Goal: Transaction & Acquisition: Register for event/course

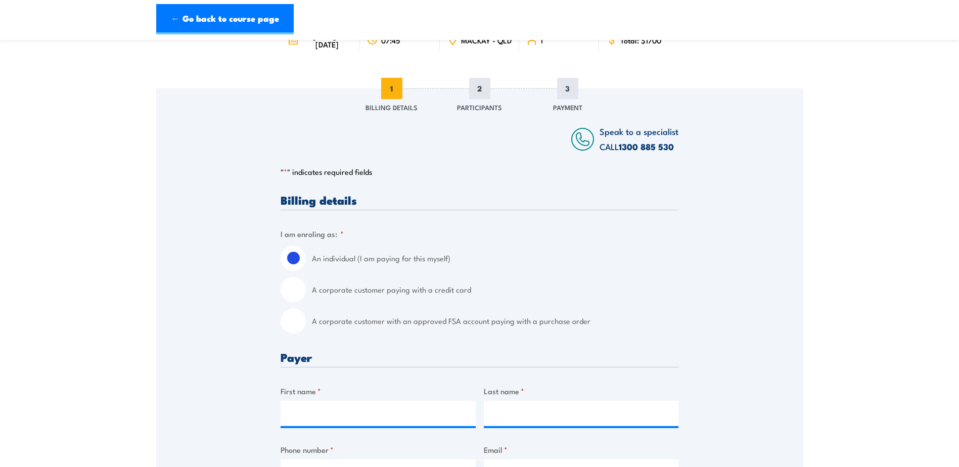
click at [294, 291] on input "A corporate customer paying with a credit card" at bounding box center [292, 289] width 25 height 25
radio input "true"
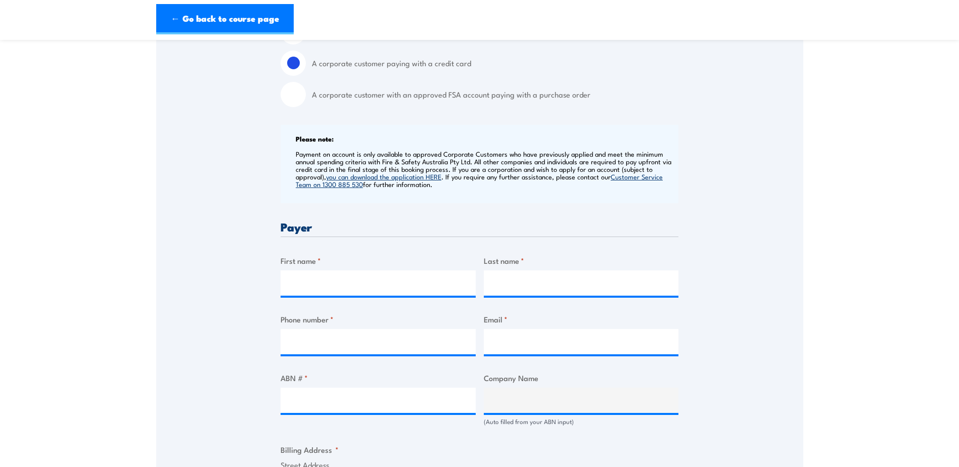
scroll to position [354, 0]
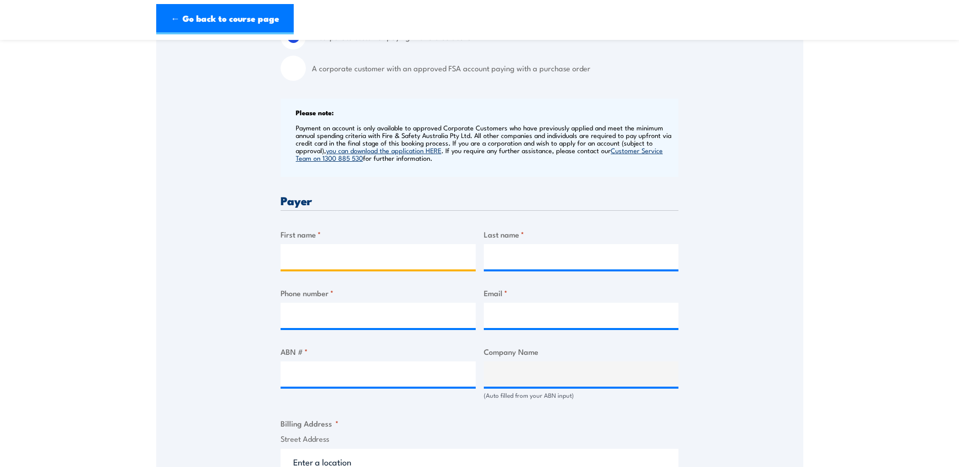
drag, startPoint x: 331, startPoint y: 257, endPoint x: 533, endPoint y: 332, distance: 214.9
click at [331, 257] on input "First name *" at bounding box center [377, 256] width 195 height 25
type input "[PERSON_NAME]"
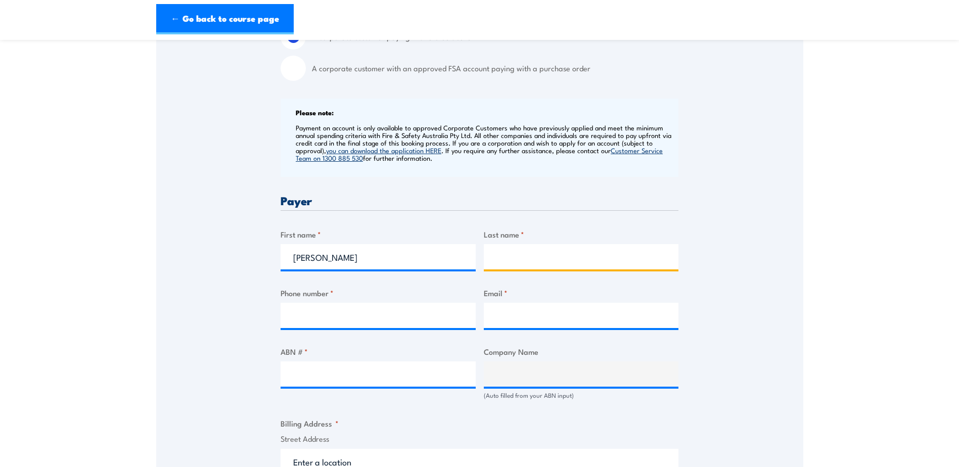
type input "Savage"
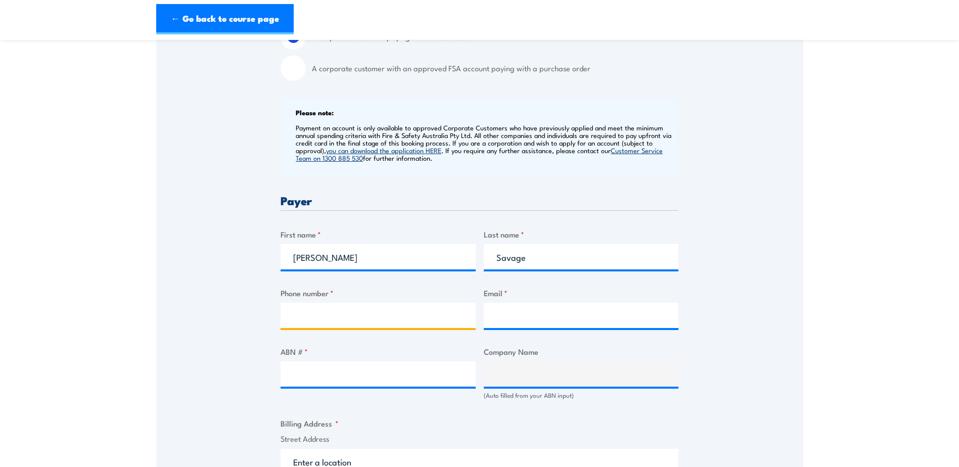
type input "0497367811"
type input "[PERSON_NAME][EMAIL_ADDRESS][PERSON_NAME][DOMAIN_NAME]"
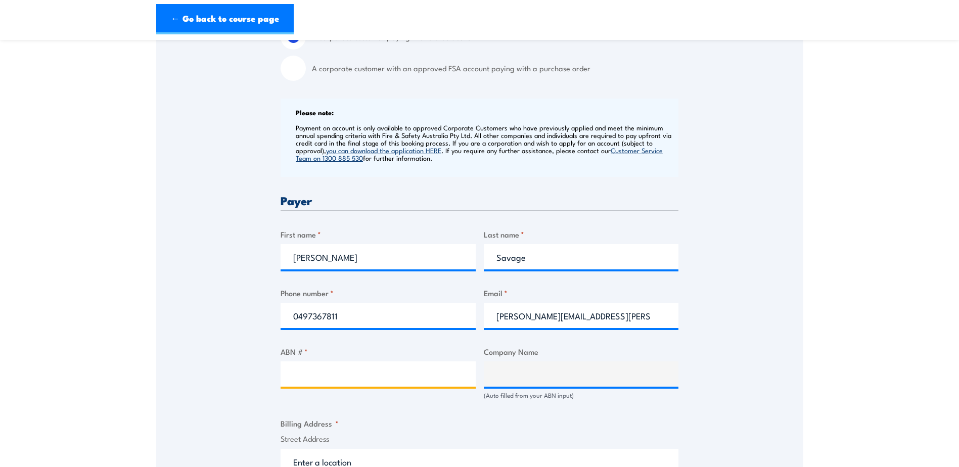
click at [343, 375] on input "ABN # *" at bounding box center [377, 373] width 195 height 25
click at [300, 382] on input "ABN # *" at bounding box center [377, 373] width 195 height 25
paste input "58000003136"
type input "58000003136"
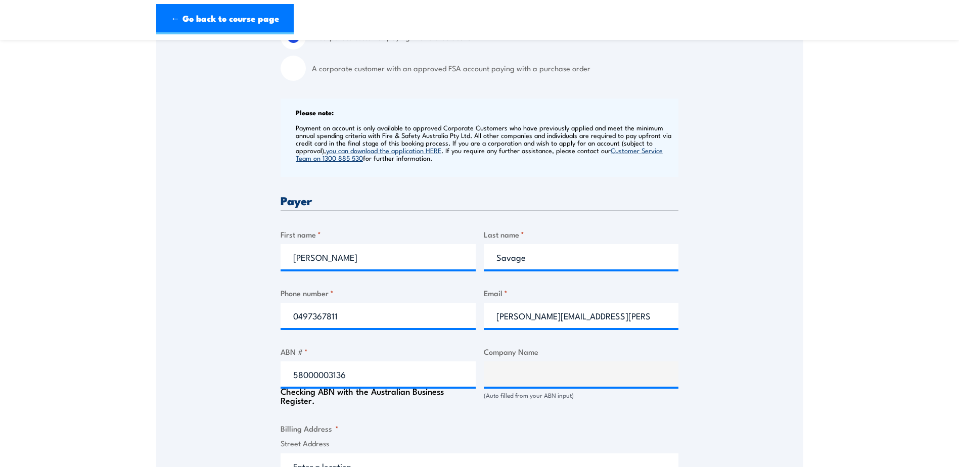
type input "UGL RAIL SERVICES PTY LIMITED"
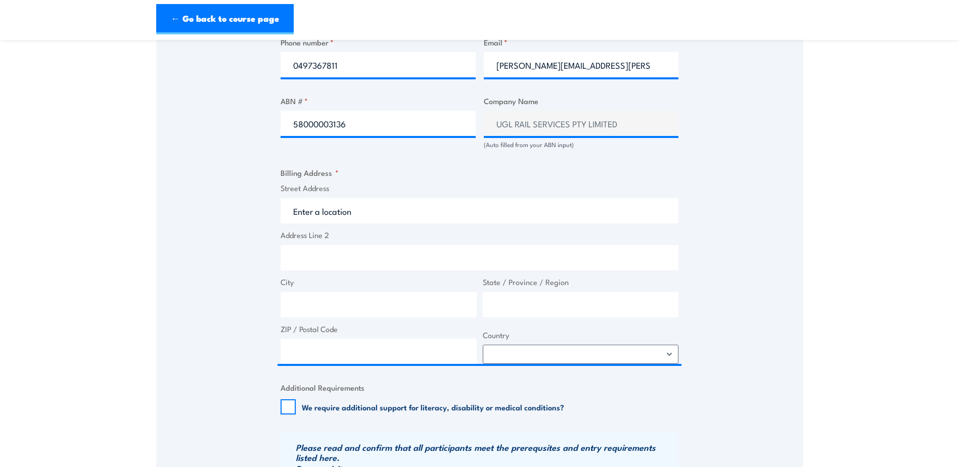
scroll to position [606, 0]
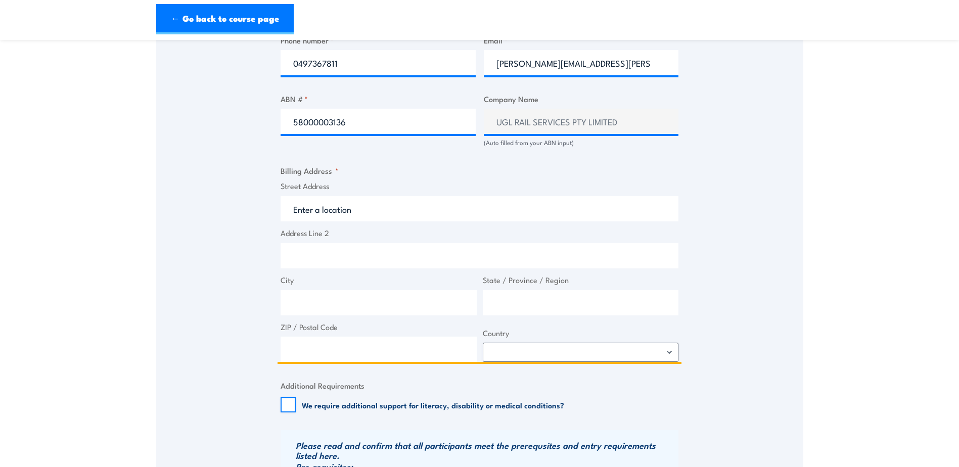
click at [362, 213] on input "Street Address" at bounding box center [479, 208] width 398 height 25
type input "[STREET_ADDRESS][PERSON_NAME]"
type input "Paget"
type input "[GEOGRAPHIC_DATA]"
type input "4740"
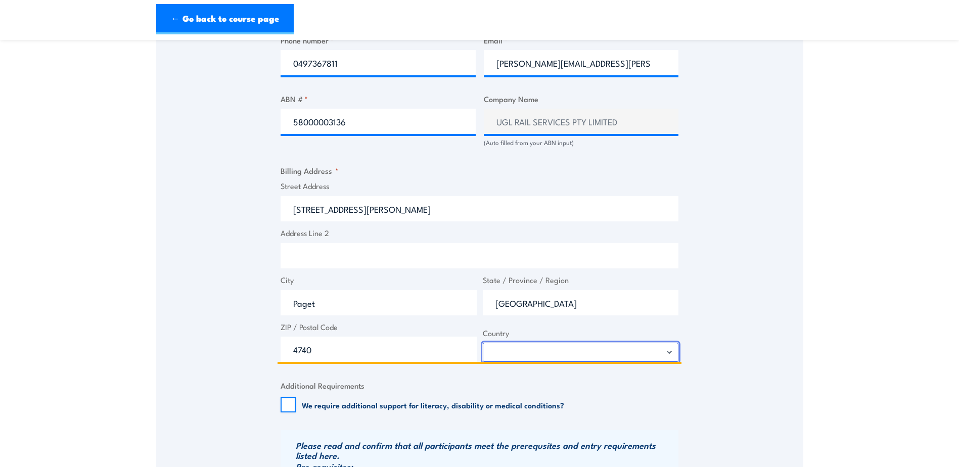
select select "[GEOGRAPHIC_DATA]"
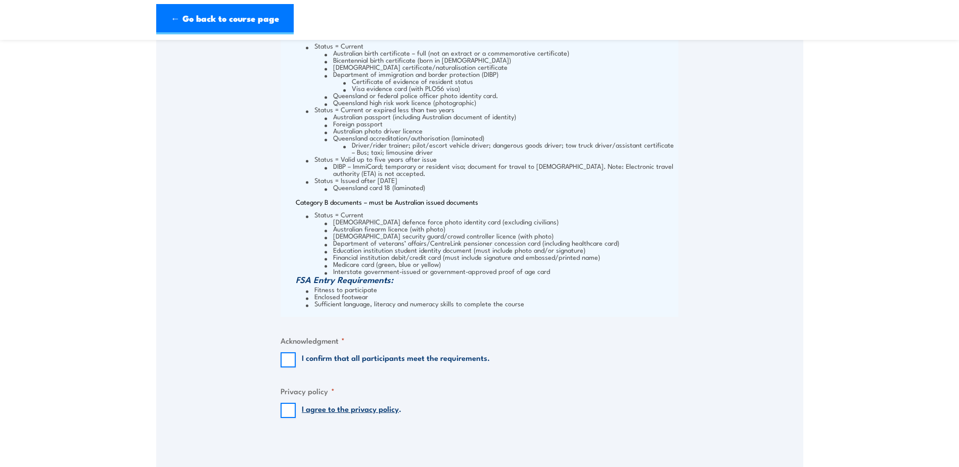
scroll to position [1213, 0]
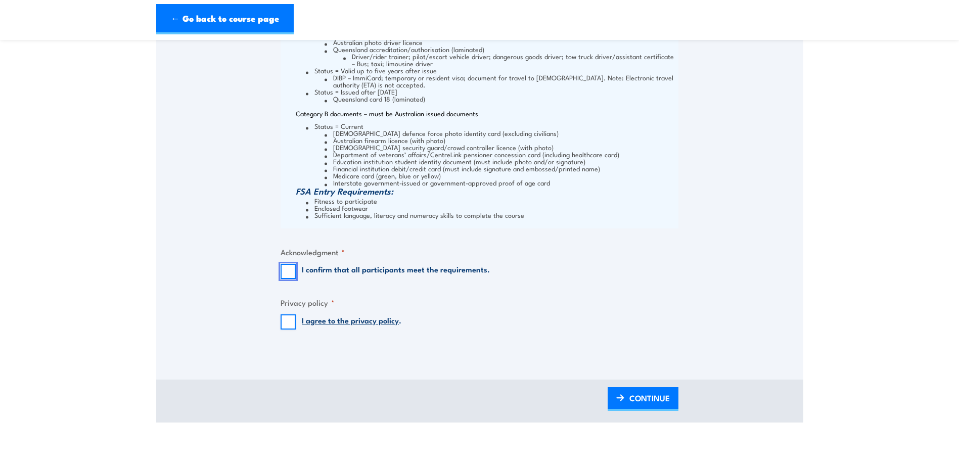
click at [281, 271] on input "I confirm that all participants meet the requirements." at bounding box center [287, 271] width 15 height 15
checkbox input "true"
click at [288, 325] on input "I agree to the privacy policy ." at bounding box center [287, 321] width 15 height 15
checkbox input "true"
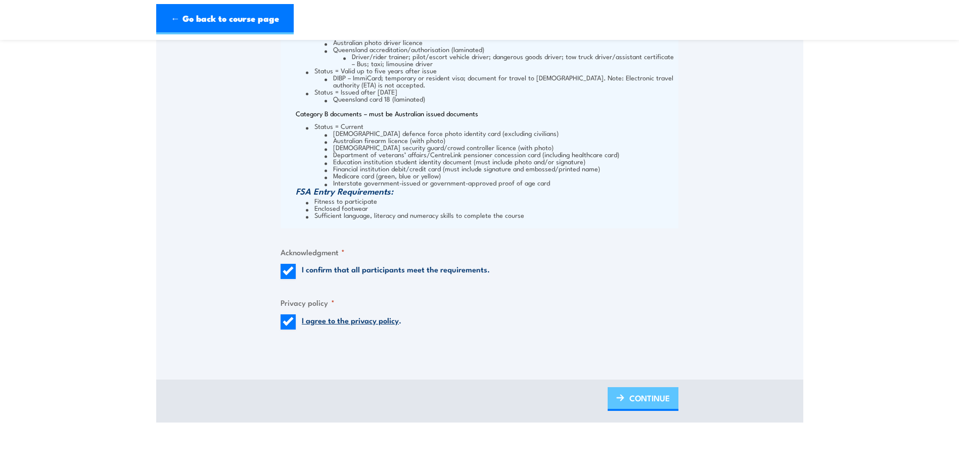
click at [645, 401] on span "CONTINUE" at bounding box center [649, 398] width 40 height 27
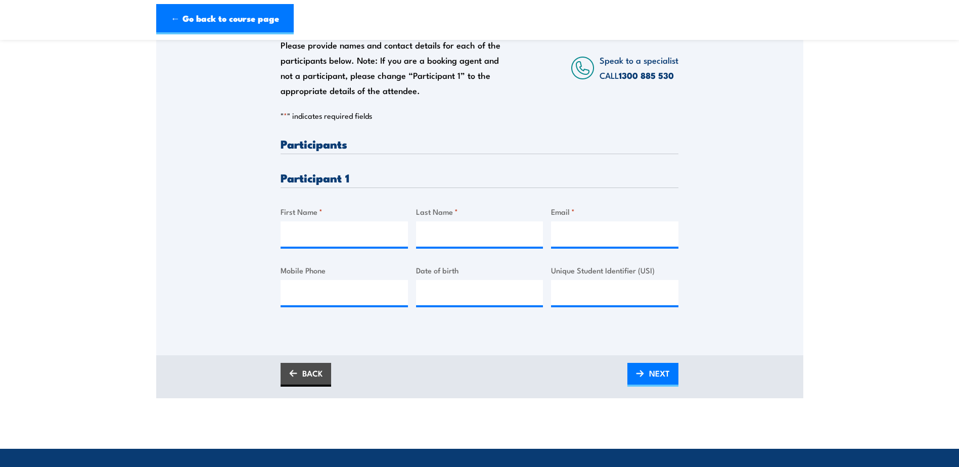
scroll to position [202, 0]
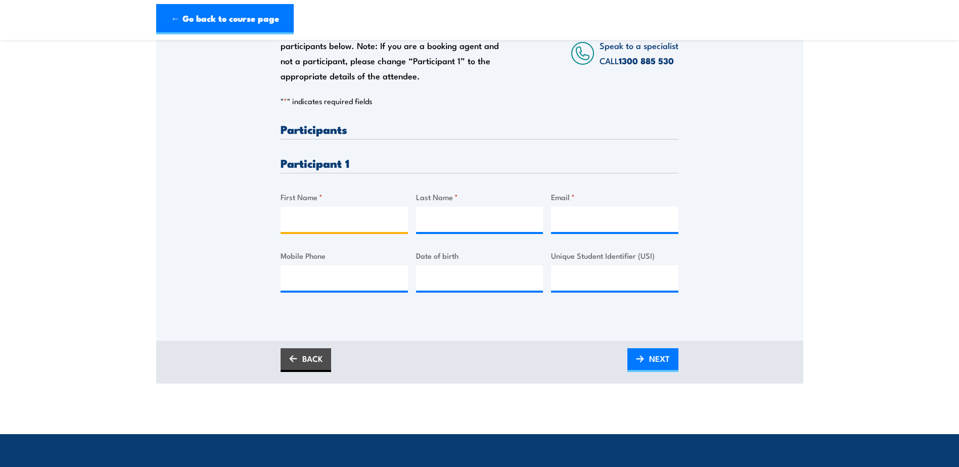
click at [334, 219] on input "First Name *" at bounding box center [343, 219] width 127 height 25
type input "Fraser"
type input "[PERSON_NAME]"
type input "[PERSON_NAME][EMAIL_ADDRESS][PERSON_NAME][DOMAIN_NAME]"
type input "0487528279"
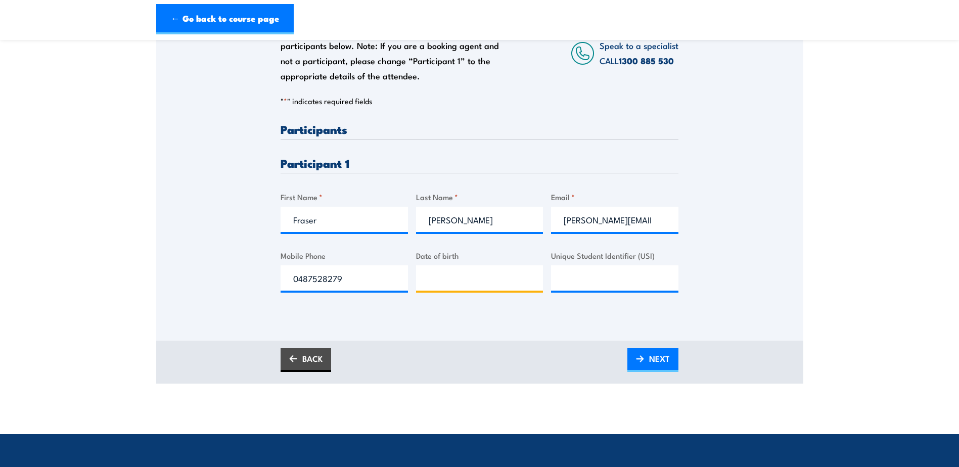
type input "__/__/____"
click at [459, 282] on input "__/__/____" at bounding box center [479, 277] width 127 height 25
click at [469, 276] on input "__/__/____" at bounding box center [479, 277] width 127 height 25
click at [429, 279] on input "__/__/____" at bounding box center [479, 277] width 127 height 25
paste input "[DATE]"
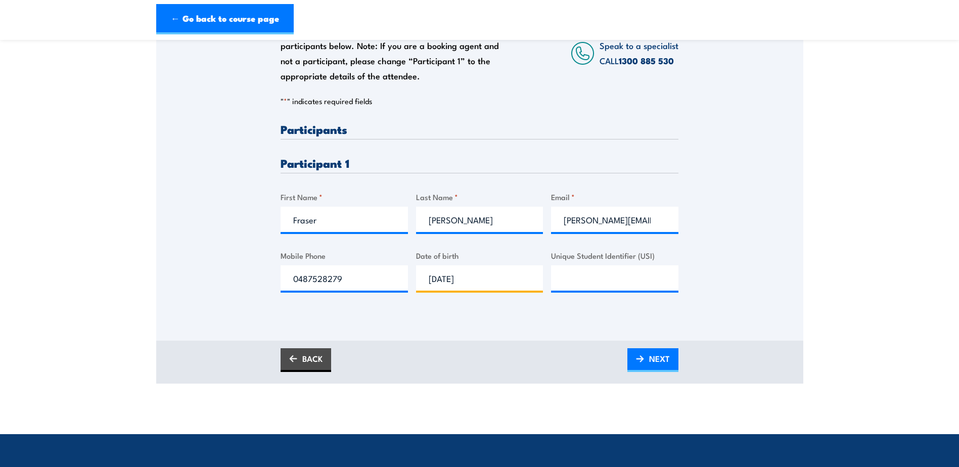
type input "[DATE]"
click at [592, 279] on input "Unique Student Identifier (USI)" at bounding box center [614, 277] width 127 height 25
click at [603, 271] on input "Unique Student Identifier (USI)" at bounding box center [614, 277] width 127 height 25
paste input "598K9QB3Z2"
type input "598K9QB3Z2"
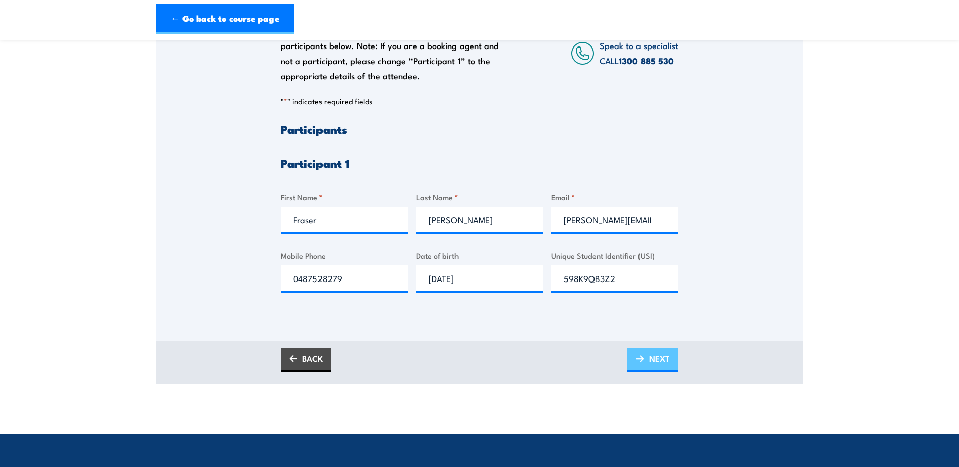
click at [662, 361] on span "NEXT" at bounding box center [659, 358] width 21 height 27
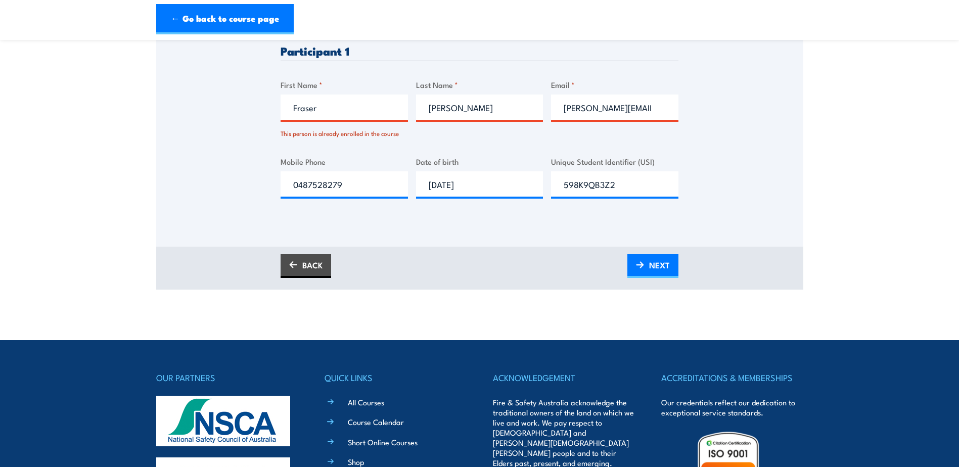
scroll to position [0, 0]
